Goal: Task Accomplishment & Management: Use online tool/utility

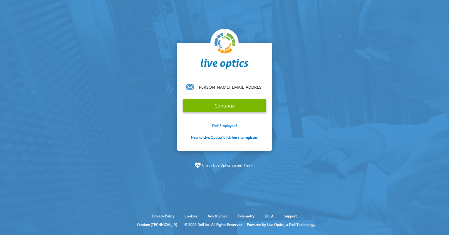
type input "[PERSON_NAME][EMAIL_ADDRESS][DOMAIN_NAME]"
click at [183, 99] on input "Continue" at bounding box center [224, 105] width 83 height 13
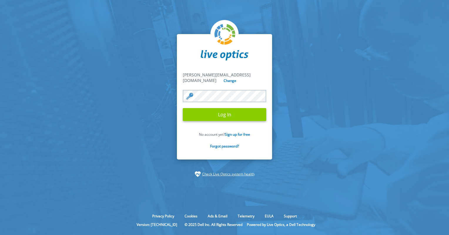
click at [222, 117] on input "Log In" at bounding box center [224, 114] width 83 height 13
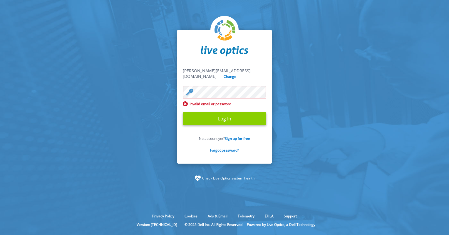
click at [210, 121] on input "Log In" at bounding box center [224, 118] width 83 height 13
click at [219, 113] on input "Log In" at bounding box center [224, 118] width 83 height 13
click at [223, 114] on input "Log In" at bounding box center [224, 118] width 83 height 13
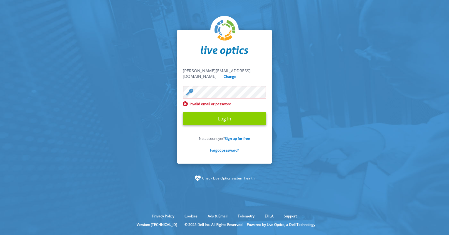
click at [223, 114] on input "Log In" at bounding box center [224, 118] width 83 height 13
click at [218, 115] on input "Log In" at bounding box center [224, 118] width 83 height 13
click at [215, 65] on div "christoph.haarmann@atos.net christoph.haarmann@atos.net Change Invalid email or…" at bounding box center [224, 96] width 95 height 133
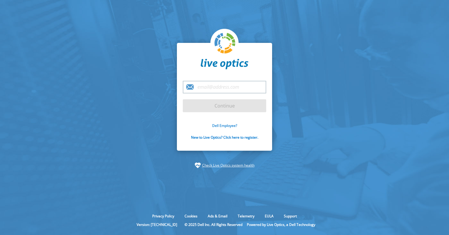
click at [228, 125] on link "Dell Employee?" at bounding box center [224, 125] width 25 height 5
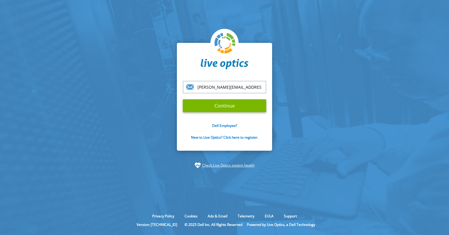
type input "[PERSON_NAME][EMAIL_ADDRESS][DOMAIN_NAME]"
click at [183, 99] on input "Continue" at bounding box center [224, 105] width 83 height 13
click at [222, 107] on input "Continue" at bounding box center [224, 105] width 83 height 13
click at [219, 107] on input "Continue" at bounding box center [224, 105] width 83 height 13
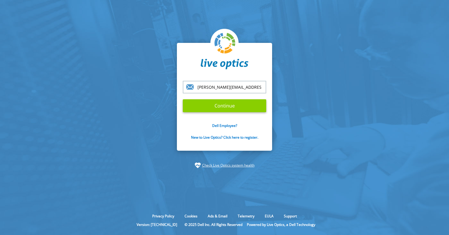
click at [219, 107] on input "Continue" at bounding box center [224, 105] width 83 height 13
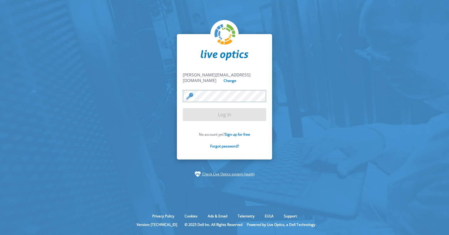
click at [219, 107] on form "christoph.haarmann@atos.net christoph.haarmann@atos.net Change Log In No accoun…" at bounding box center [224, 113] width 83 height 83
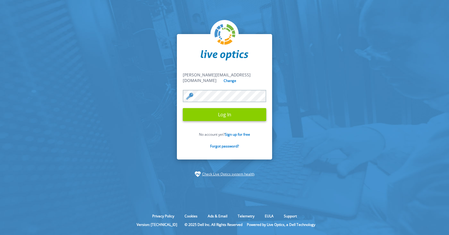
click at [226, 116] on input "Log In" at bounding box center [224, 114] width 83 height 13
click at [225, 114] on input "Log In" at bounding box center [224, 114] width 83 height 13
click at [225, 108] on input "Log In" at bounding box center [224, 114] width 83 height 13
click at [225, 109] on input "Log In" at bounding box center [224, 114] width 83 height 13
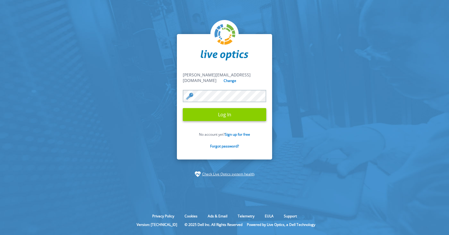
click at [235, 111] on input "Log In" at bounding box center [224, 114] width 83 height 13
click at [183, 108] on input "Log In" at bounding box center [224, 114] width 83 height 13
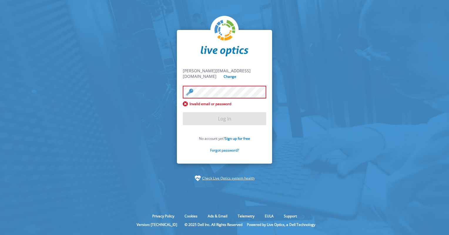
click at [230, 148] on link "Forgot password?" at bounding box center [224, 150] width 29 height 5
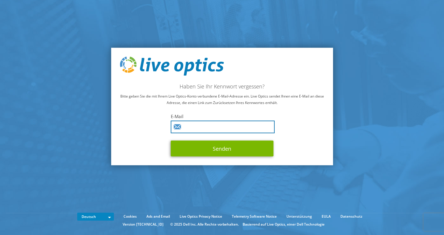
click at [197, 123] on input "text" at bounding box center [223, 127] width 104 height 13
type input "[PERSON_NAME][EMAIL_ADDRESS][DOMAIN_NAME]"
click at [171, 141] on button "Senden" at bounding box center [222, 149] width 103 height 16
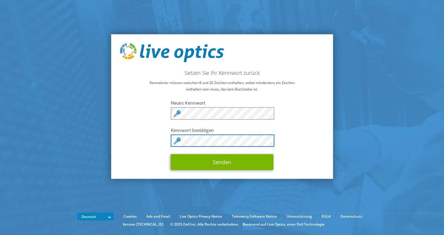
click at [171, 154] on button "Senden" at bounding box center [222, 162] width 103 height 16
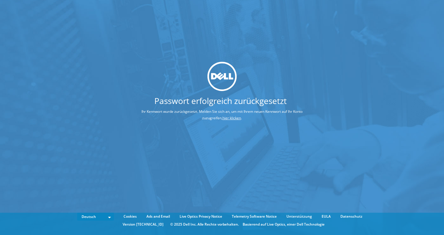
click at [233, 120] on link "hier klicken" at bounding box center [232, 117] width 18 height 5
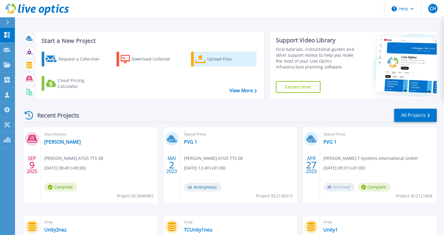
click at [200, 62] on icon at bounding box center [200, 59] width 11 height 9
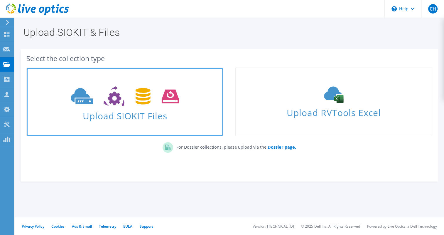
click at [122, 117] on span "Upload SIOKIT Files" at bounding box center [125, 114] width 196 height 13
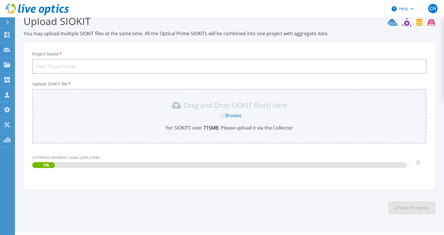
scroll to position [26, 0]
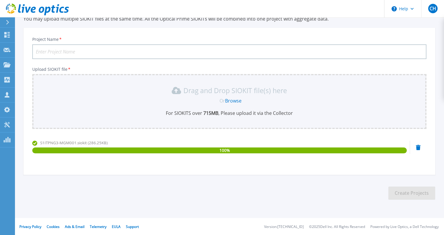
click at [70, 53] on input "Project Name *" at bounding box center [229, 51] width 394 height 15
type input "[PERSON_NAME]"
click at [413, 191] on button "Create Projects" at bounding box center [411, 192] width 47 height 13
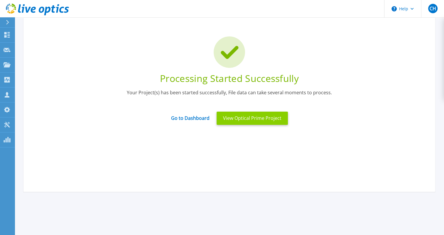
click at [243, 117] on button "View Optical Prime Project" at bounding box center [252, 118] width 71 height 13
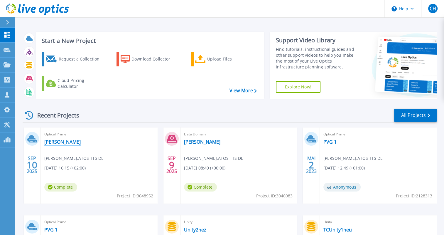
click at [52, 141] on link "[PERSON_NAME]" at bounding box center [62, 142] width 36 height 6
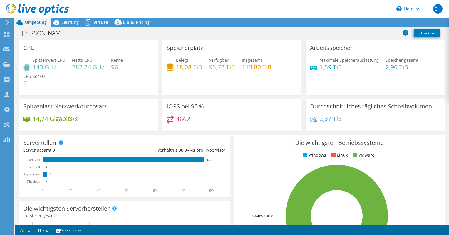
select select "USD"
click at [326, 20] on link "Reports" at bounding box center [335, 22] width 28 height 9
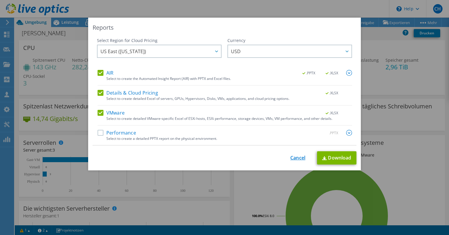
click at [298, 157] on link "Cancel" at bounding box center [297, 158] width 15 height 6
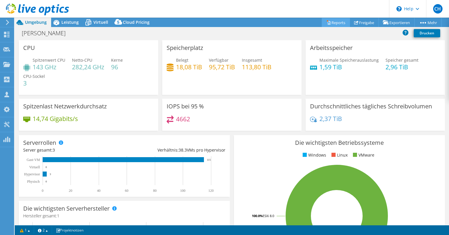
click at [328, 25] on link "Reports" at bounding box center [335, 22] width 28 height 9
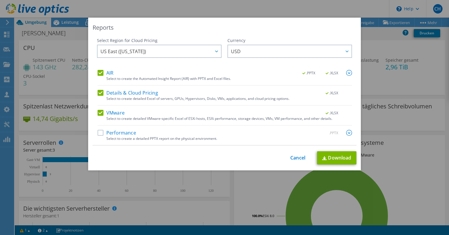
click at [97, 92] on label "Details & Cloud Pricing" at bounding box center [127, 93] width 60 height 6
click at [0, 0] on input "Details & Cloud Pricing" at bounding box center [0, 0] width 0 height 0
click at [98, 110] on label "VMware" at bounding box center [110, 113] width 27 height 6
click at [0, 0] on input "VMware" at bounding box center [0, 0] width 0 height 0
click at [112, 112] on label "VMware" at bounding box center [110, 113] width 27 height 6
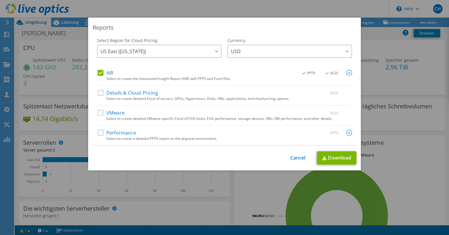
click at [0, 0] on input "VMware" at bounding box center [0, 0] width 0 height 0
click at [114, 132] on label "Performance" at bounding box center [116, 133] width 38 height 6
click at [0, 0] on input "Performance" at bounding box center [0, 0] width 0 height 0
click at [334, 157] on link "Download" at bounding box center [336, 157] width 39 height 13
click at [368, 125] on div "Reports Select Region for Cloud Pricing Asia Pacific ([GEOGRAPHIC_DATA]) [GEOGR…" at bounding box center [224, 118] width 449 height 200
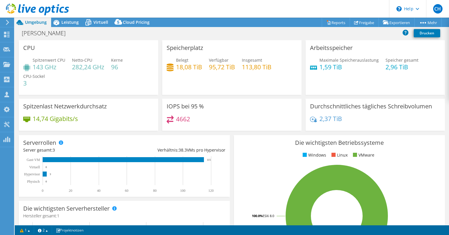
click at [66, 19] on div at bounding box center [34, 10] width 69 height 20
click at [67, 25] on span "Leistung" at bounding box center [69, 22] width 17 height 6
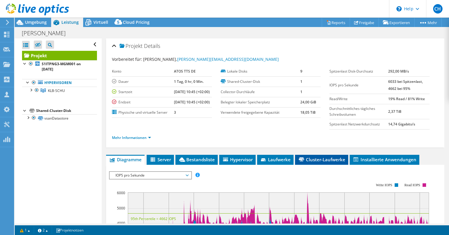
click at [315, 162] on span "Cluster-Laufwerke" at bounding box center [321, 159] width 47 height 6
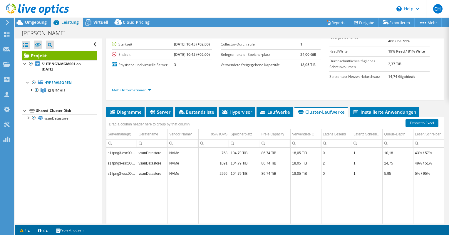
scroll to position [48, 0]
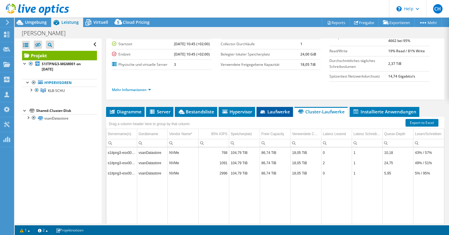
click at [278, 114] on span "Laufwerke" at bounding box center [274, 112] width 31 height 6
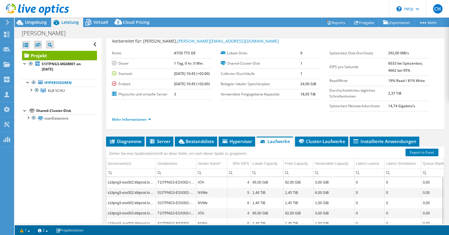
scroll to position [0, 0]
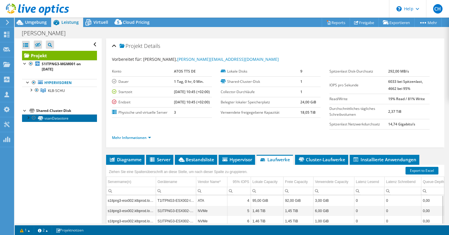
click at [52, 119] on link "vsanDatastore" at bounding box center [59, 118] width 75 height 8
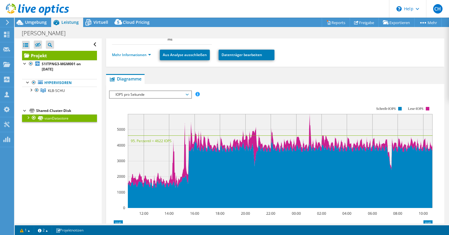
scroll to position [103, 0]
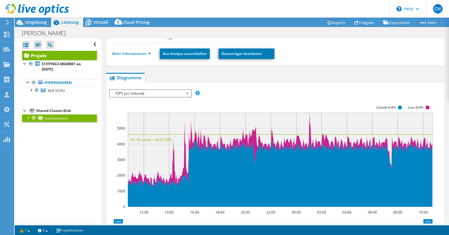
click at [185, 93] on span "IOPS pro Sekunde" at bounding box center [149, 93] width 75 height 7
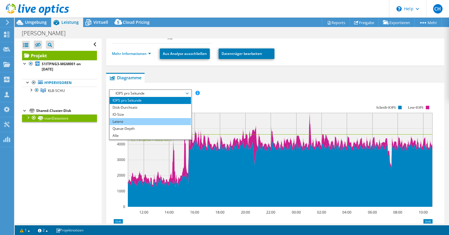
click at [132, 119] on li "Latenz" at bounding box center [150, 121] width 81 height 7
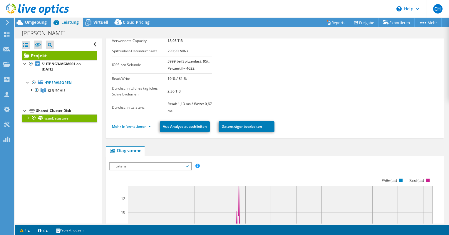
scroll to position [0, 0]
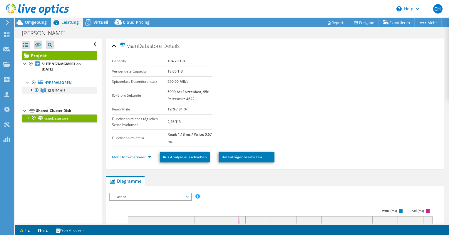
click at [31, 90] on div at bounding box center [31, 90] width 6 height 6
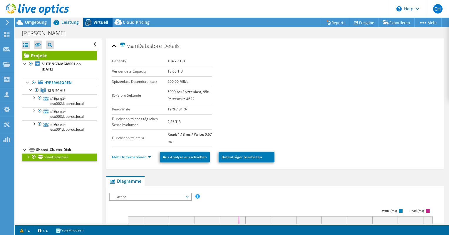
click at [101, 24] on span "Virtuell" at bounding box center [100, 22] width 15 height 6
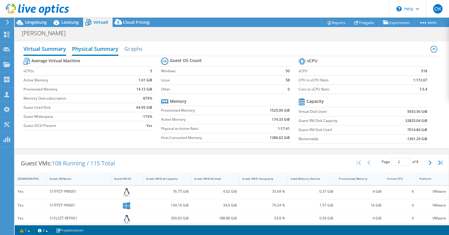
click at [95, 50] on h2 "Physical Summary" at bounding box center [95, 49] width 46 height 13
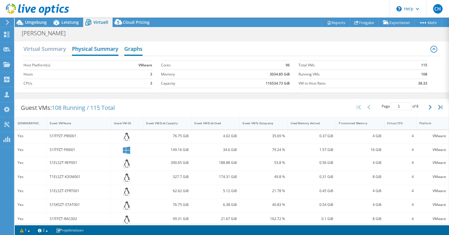
click at [135, 50] on h2 "Graphs" at bounding box center [133, 49] width 18 height 13
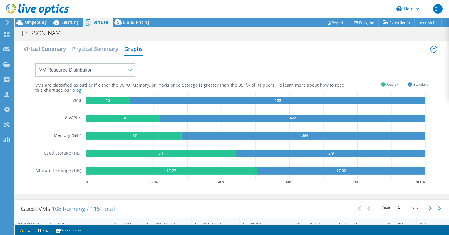
scroll to position [57, 0]
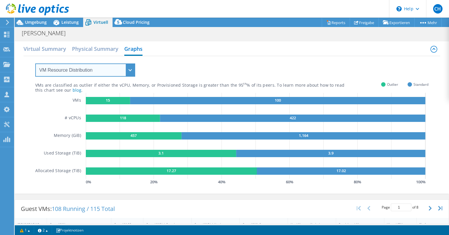
click at [129, 70] on select "VM Resource Distribution Provisioning Contrast Over Provisioning" at bounding box center [85, 69] width 100 height 13
select select "Over Provisioning"
click at [35, 63] on select "VM Resource Distribution Provisioning Contrast Over Provisioning" at bounding box center [85, 69] width 100 height 13
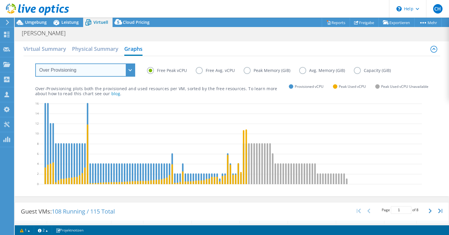
scroll to position [80, 0]
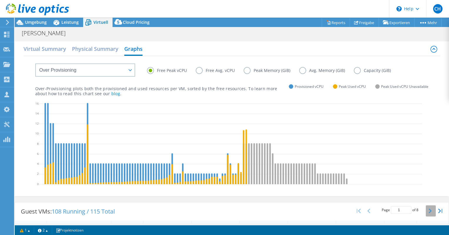
click at [425, 210] on button "button" at bounding box center [430, 210] width 10 height 11
click at [426, 214] on button "button" at bounding box center [430, 210] width 10 height 11
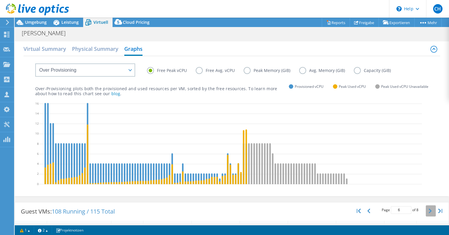
click at [426, 214] on button "button" at bounding box center [430, 210] width 10 height 11
type input "8"
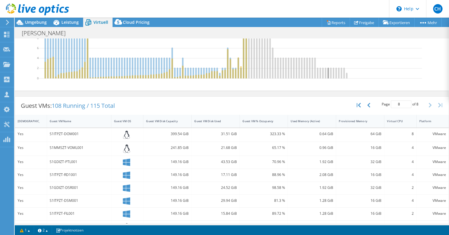
scroll to position [0, 0]
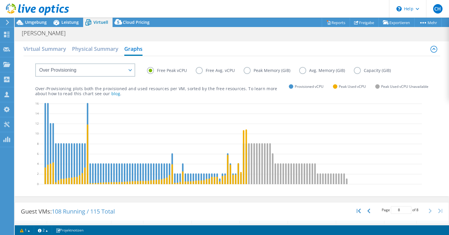
click at [196, 71] on label "Free Avg. vCPU" at bounding box center [220, 70] width 48 height 7
click at [0, 0] on input "Free Avg. vCPU" at bounding box center [0, 0] width 0 height 0
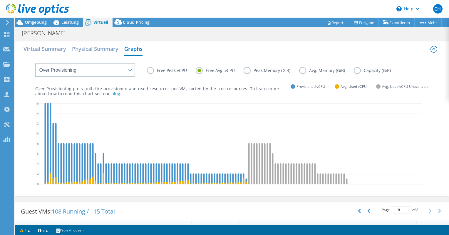
click at [250, 70] on label "Peak Memory (GiB)" at bounding box center [270, 70] width 55 height 7
click at [0, 0] on input "Peak Memory (GiB)" at bounding box center [0, 0] width 0 height 0
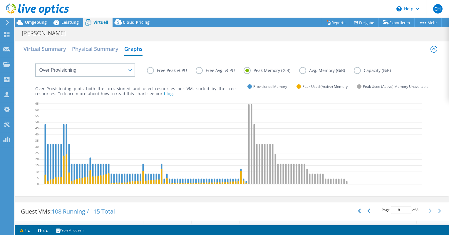
click at [297, 69] on label "Peak Memory (GiB)" at bounding box center [270, 70] width 55 height 7
click at [0, 0] on input "Peak Memory (GiB)" at bounding box center [0, 0] width 0 height 0
click at [299, 70] on label "Avg. Memory (GiB)" at bounding box center [326, 70] width 55 height 7
click at [0, 0] on input "Avg. Memory (GiB)" at bounding box center [0, 0] width 0 height 0
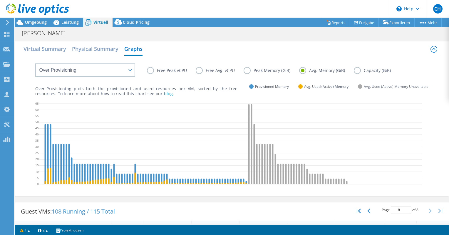
click at [302, 71] on label "Avg. Memory (GiB)" at bounding box center [326, 70] width 55 height 7
click at [0, 0] on input "Avg. Memory (GiB)" at bounding box center [0, 0] width 0 height 0
click at [356, 70] on label "Capacity (GiB)" at bounding box center [376, 70] width 46 height 7
click at [0, 0] on input "Capacity (GiB)" at bounding box center [0, 0] width 0 height 0
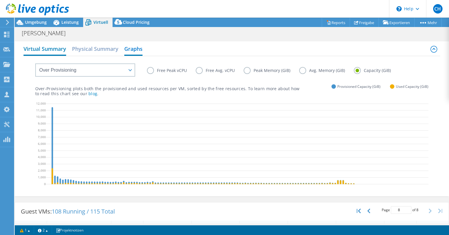
click at [42, 51] on h2 "Virtual Summary" at bounding box center [44, 49] width 43 height 13
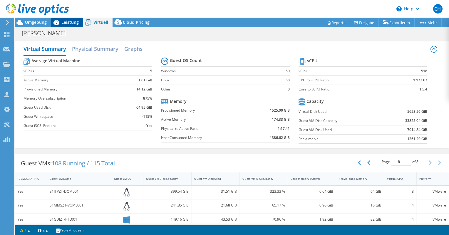
click at [69, 21] on span "Leistung" at bounding box center [69, 22] width 17 height 6
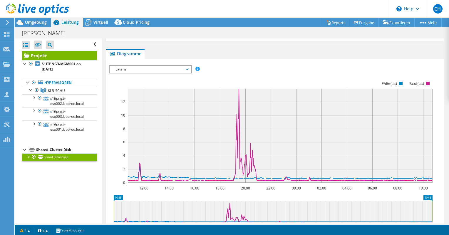
scroll to position [128, 0]
click at [152, 69] on span "Latenz" at bounding box center [149, 68] width 75 height 7
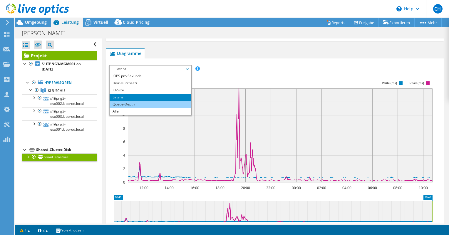
click at [134, 105] on li "Queue-Depth" at bounding box center [150, 104] width 81 height 7
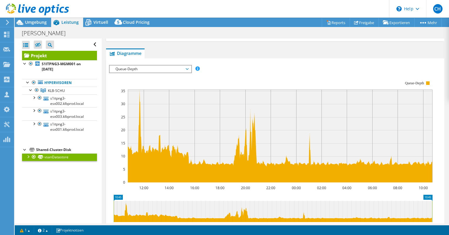
click at [171, 68] on span "Queue-Depth" at bounding box center [149, 68] width 75 height 7
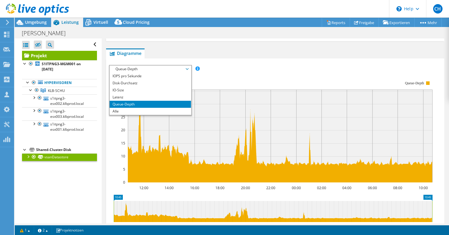
click at [352, 53] on ul "Diagramme Server Bestandsliste Hypervisor Laufwerke Cluster-Laufwerke Installie…" at bounding box center [275, 53] width 338 height 10
